Goal: Transaction & Acquisition: Obtain resource

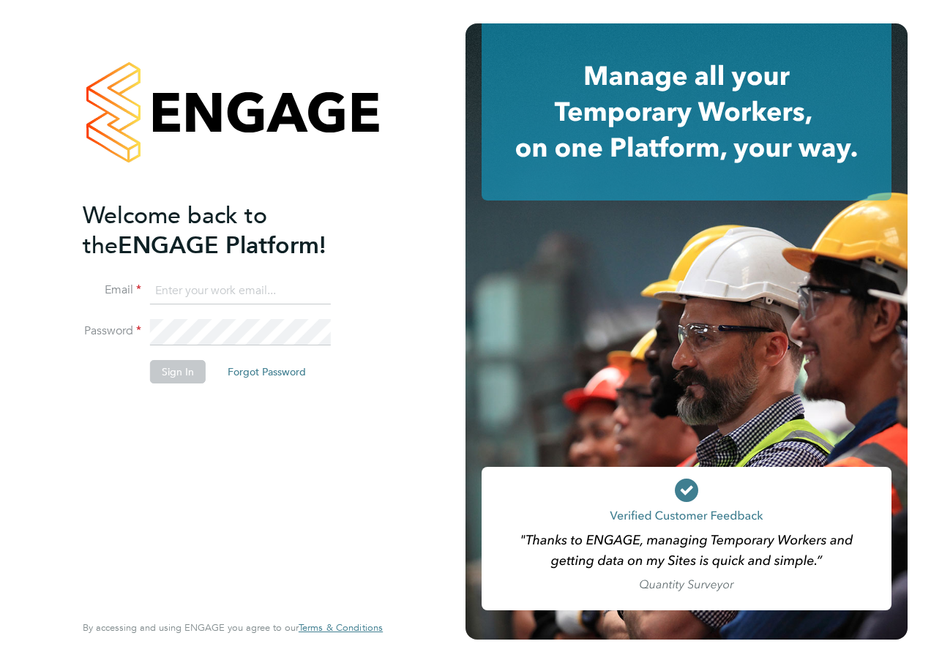
type input "silka.warrick-akerele@ncclondon.ac.uk"
click at [198, 440] on div "Welcome back to the ENGAGE Platform! Email silka.warrick-akerele@ncclondon.ac.u…" at bounding box center [226, 405] width 286 height 409
click at [180, 374] on button "Sign In" at bounding box center [178, 371] width 56 height 23
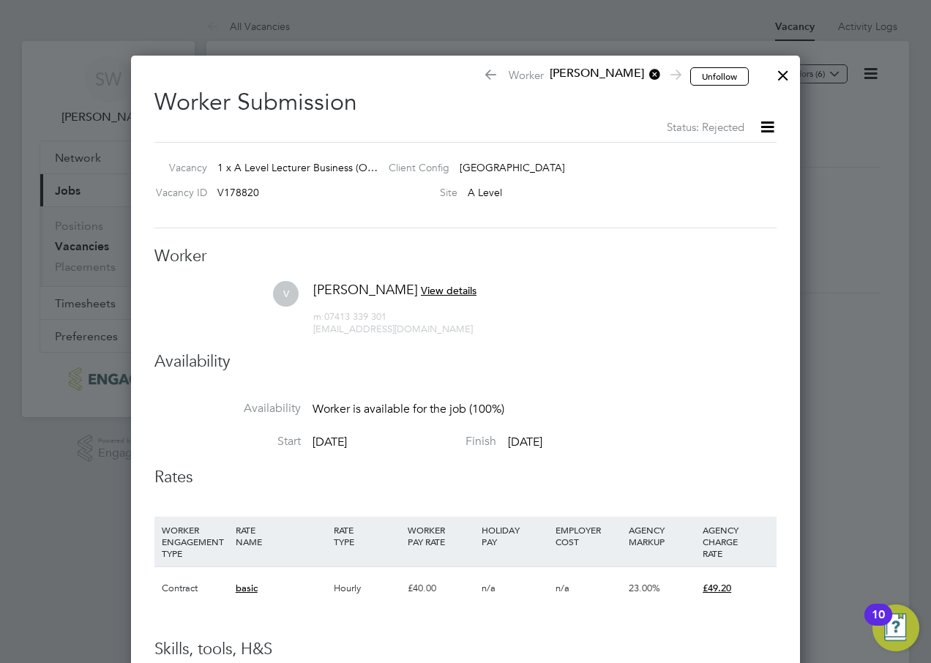
click at [781, 75] on div at bounding box center [783, 72] width 26 height 26
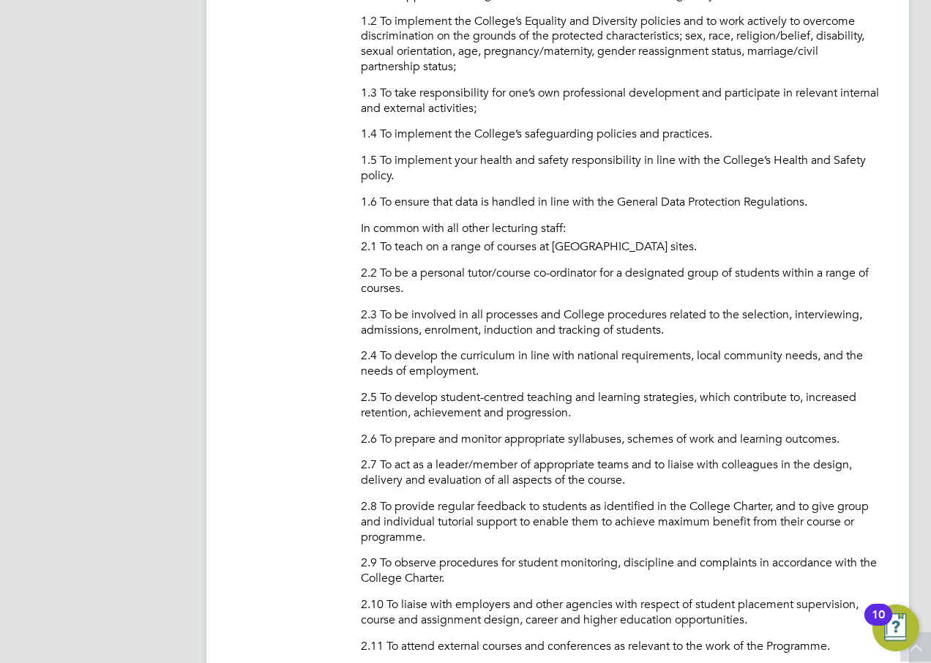
scroll to position [805, 0]
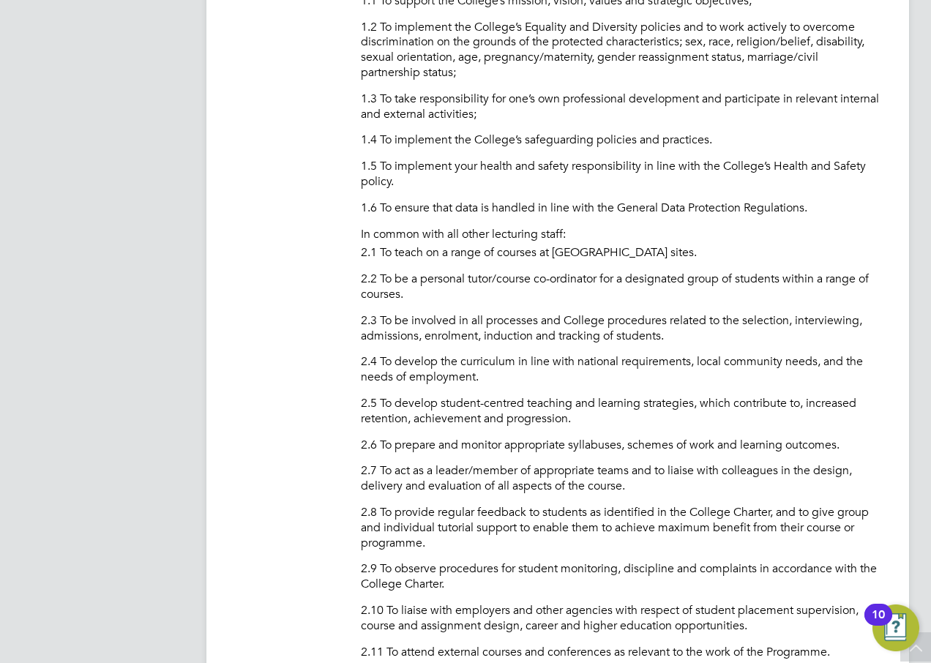
click at [917, 647] on img "Open Resource Center, 10 new notifications" at bounding box center [896, 628] width 47 height 47
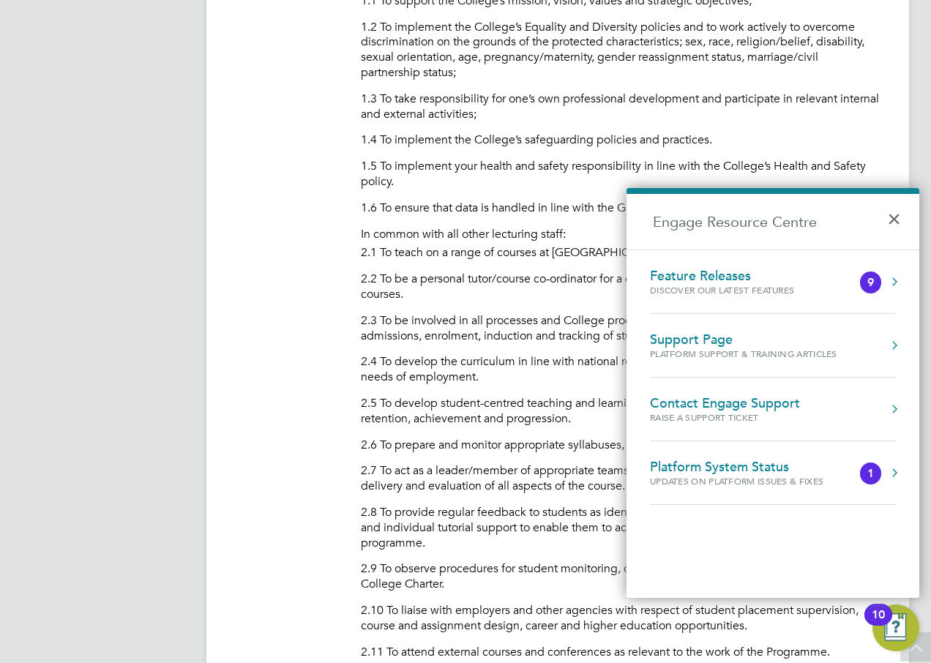
click at [868, 130] on div "PURPOSE OF JOB: • To teach on a range of courses, within the [PERSON_NAME] A Le…" at bounding box center [620, 571] width 519 height 1487
click at [898, 220] on button "×" at bounding box center [897, 214] width 21 height 32
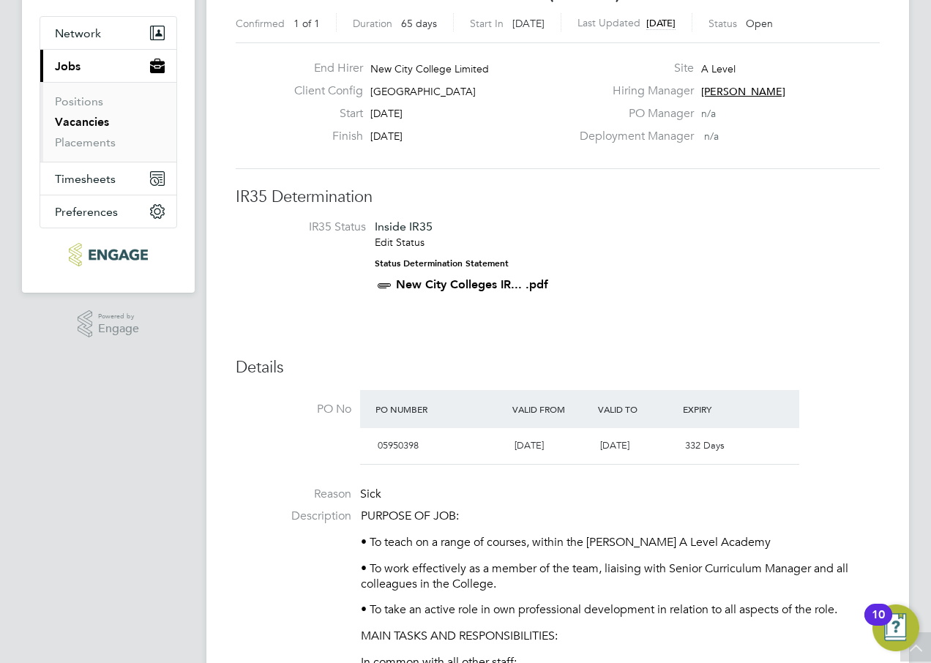
scroll to position [0, 0]
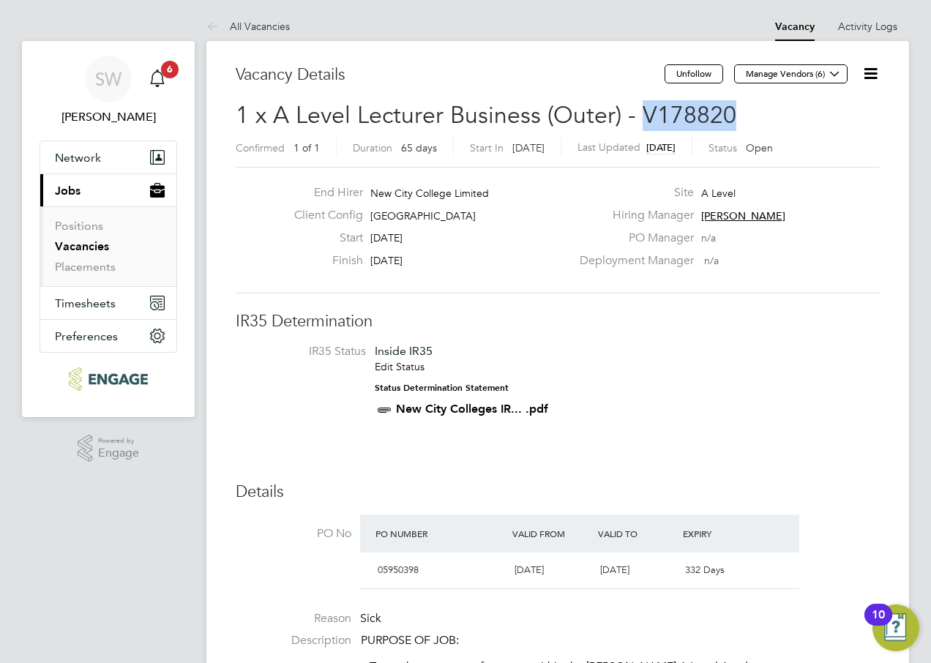
drag, startPoint x: 730, startPoint y: 117, endPoint x: 642, endPoint y: 108, distance: 88.4
click at [642, 108] on span "1 x A Level Lecturer Business (Outer) - V178820" at bounding box center [486, 115] width 501 height 29
copy span "V178820"
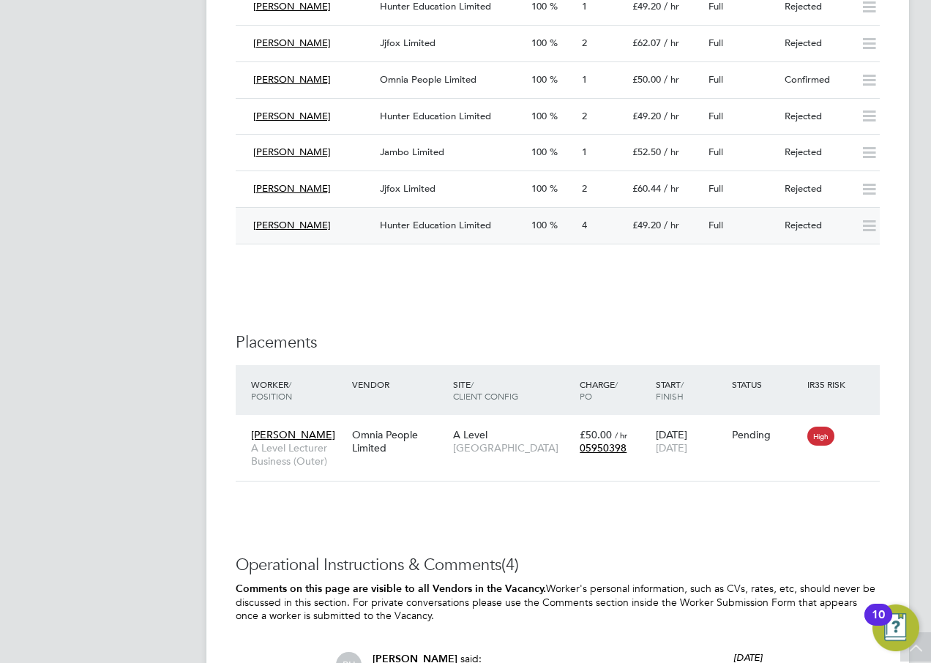
scroll to position [2771, 0]
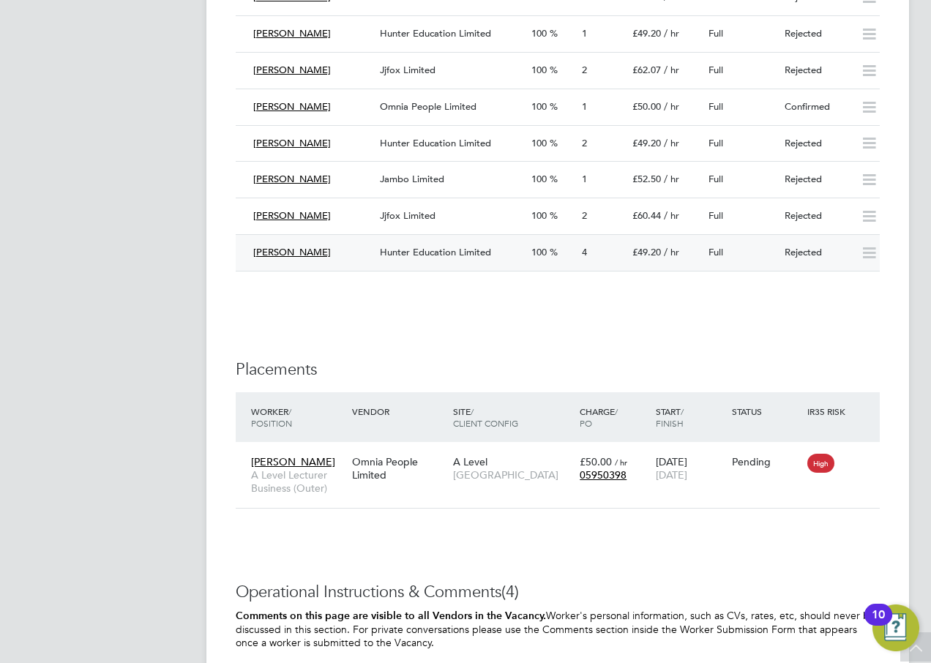
click at [412, 254] on span "Hunter Education Limited" at bounding box center [435, 252] width 111 height 12
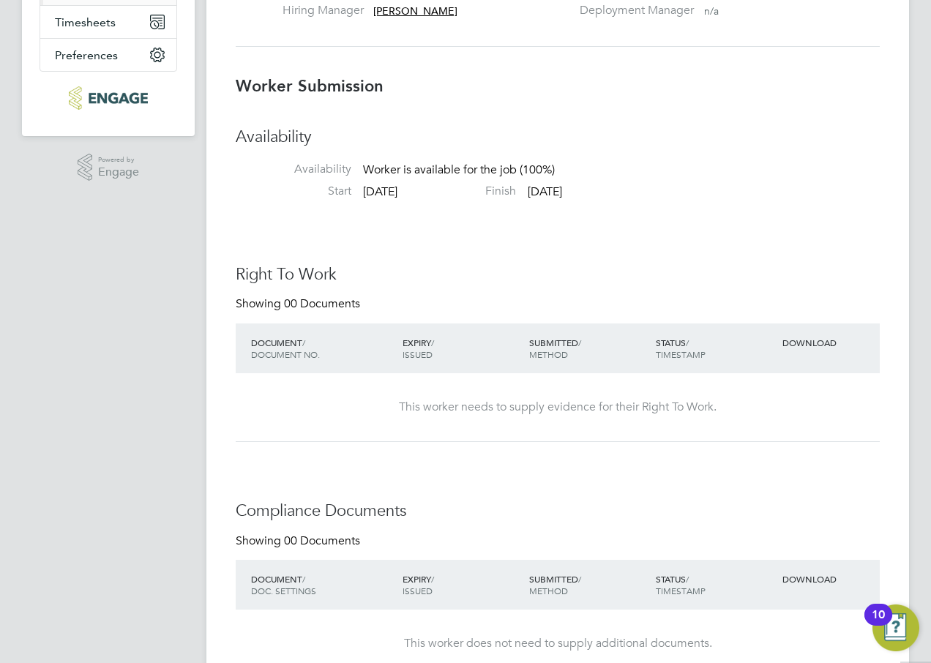
scroll to position [293, 0]
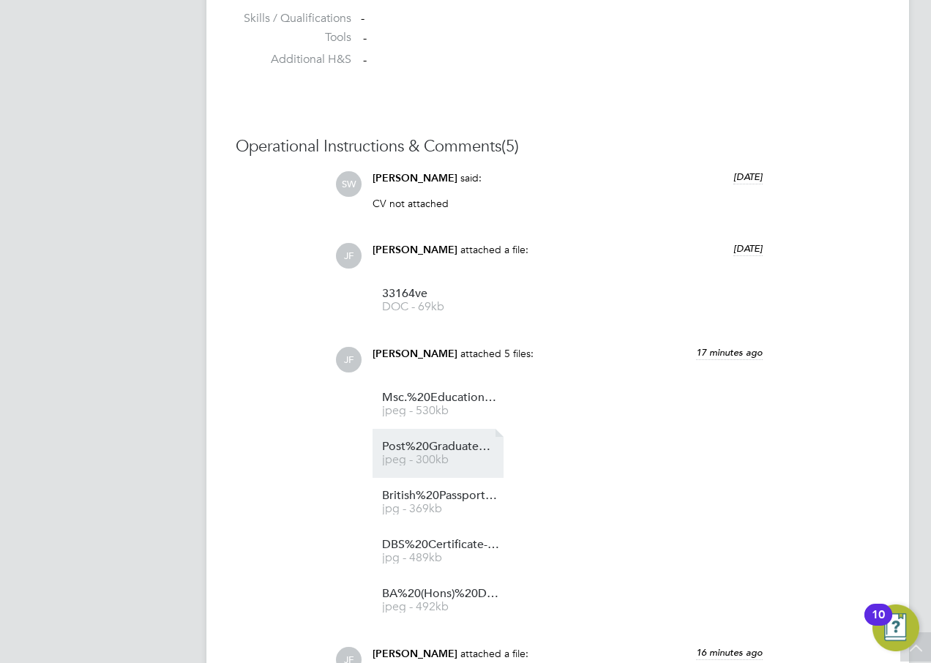
click at [446, 453] on span "Post%20Graduate%20Certificate%20In%20Education-1" at bounding box center [440, 447] width 117 height 11
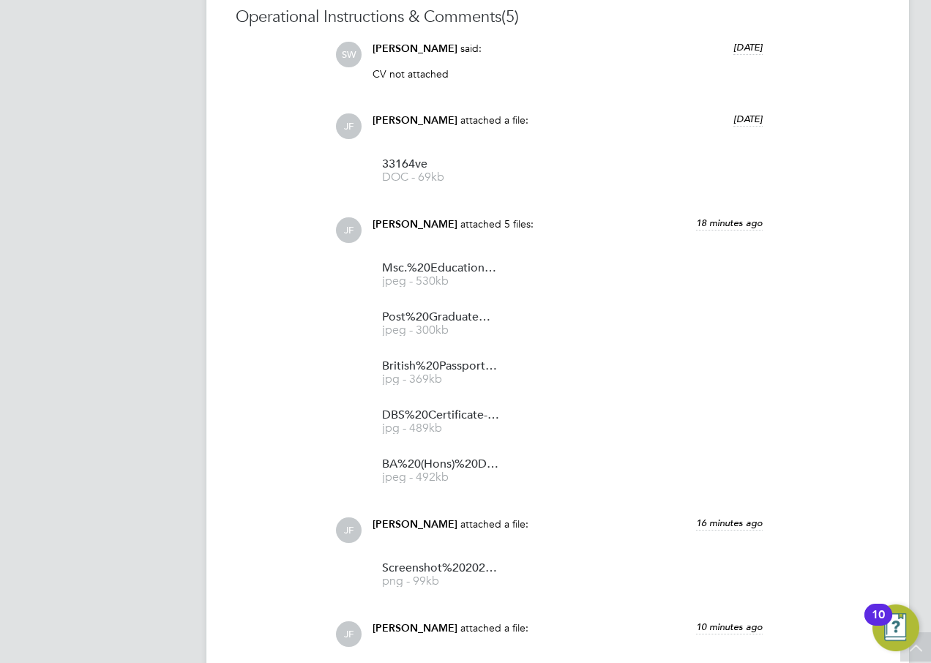
scroll to position [1391, 0]
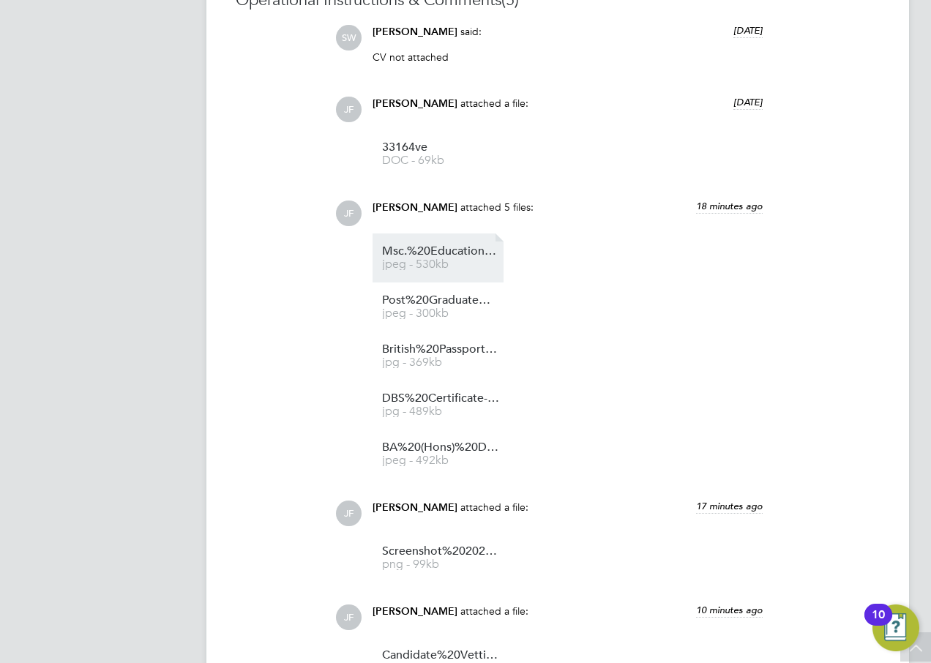
click at [449, 267] on span "jpeg - 530kb" at bounding box center [440, 264] width 117 height 11
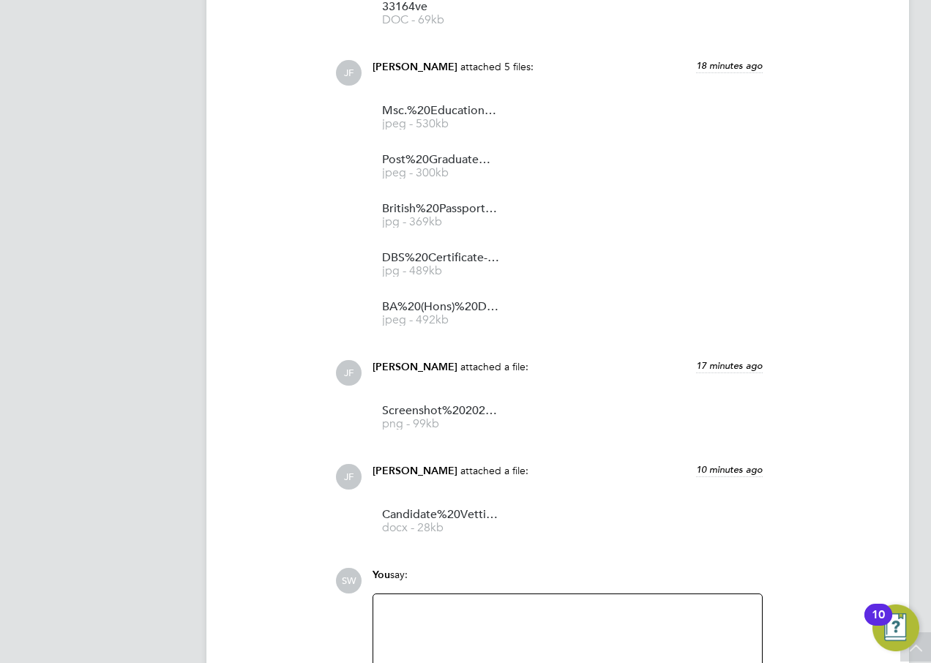
scroll to position [1611, 0]
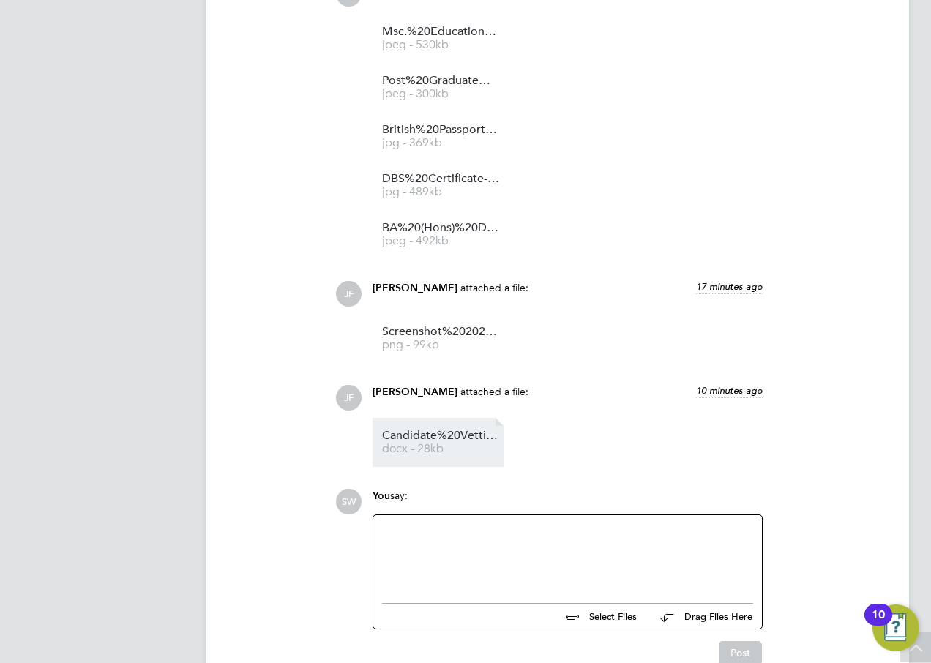
click at [455, 436] on span "Candidate%20Vetting%20Form%20-%20victor" at bounding box center [440, 436] width 117 height 11
